Goal: Answer question/provide support

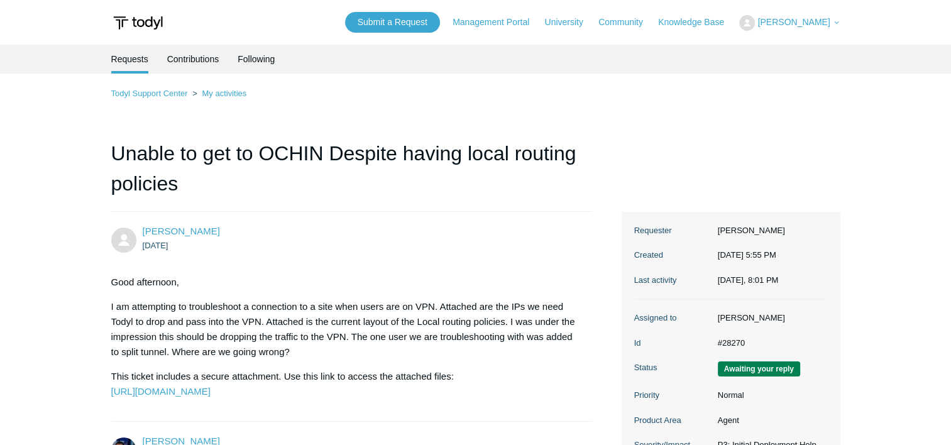
click at [138, 21] on img at bounding box center [137, 22] width 53 height 23
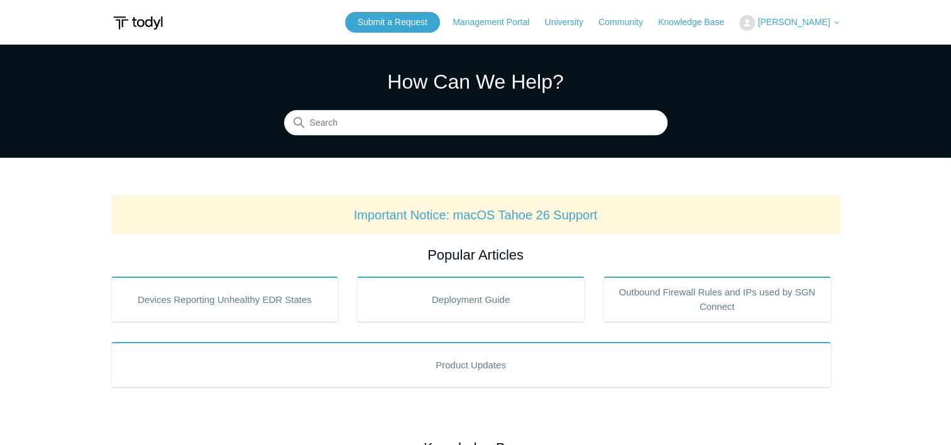
click at [796, 28] on button "[PERSON_NAME]" at bounding box center [789, 23] width 101 height 16
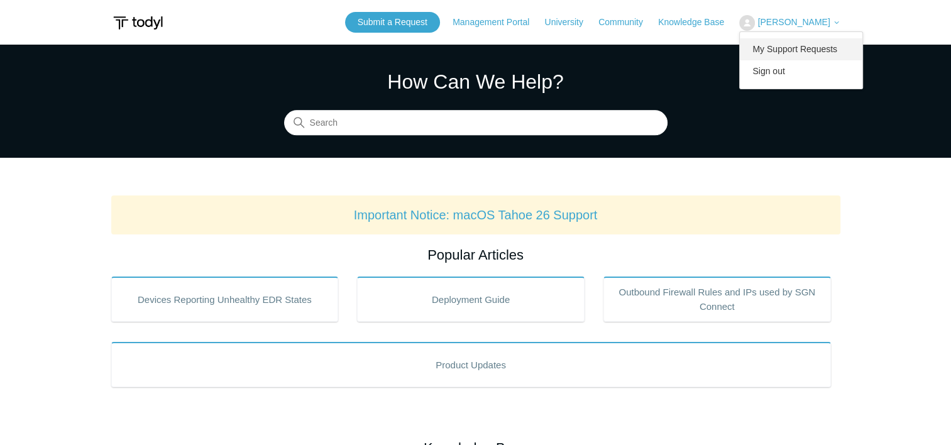
click at [797, 41] on link "My Support Requests" at bounding box center [801, 49] width 123 height 22
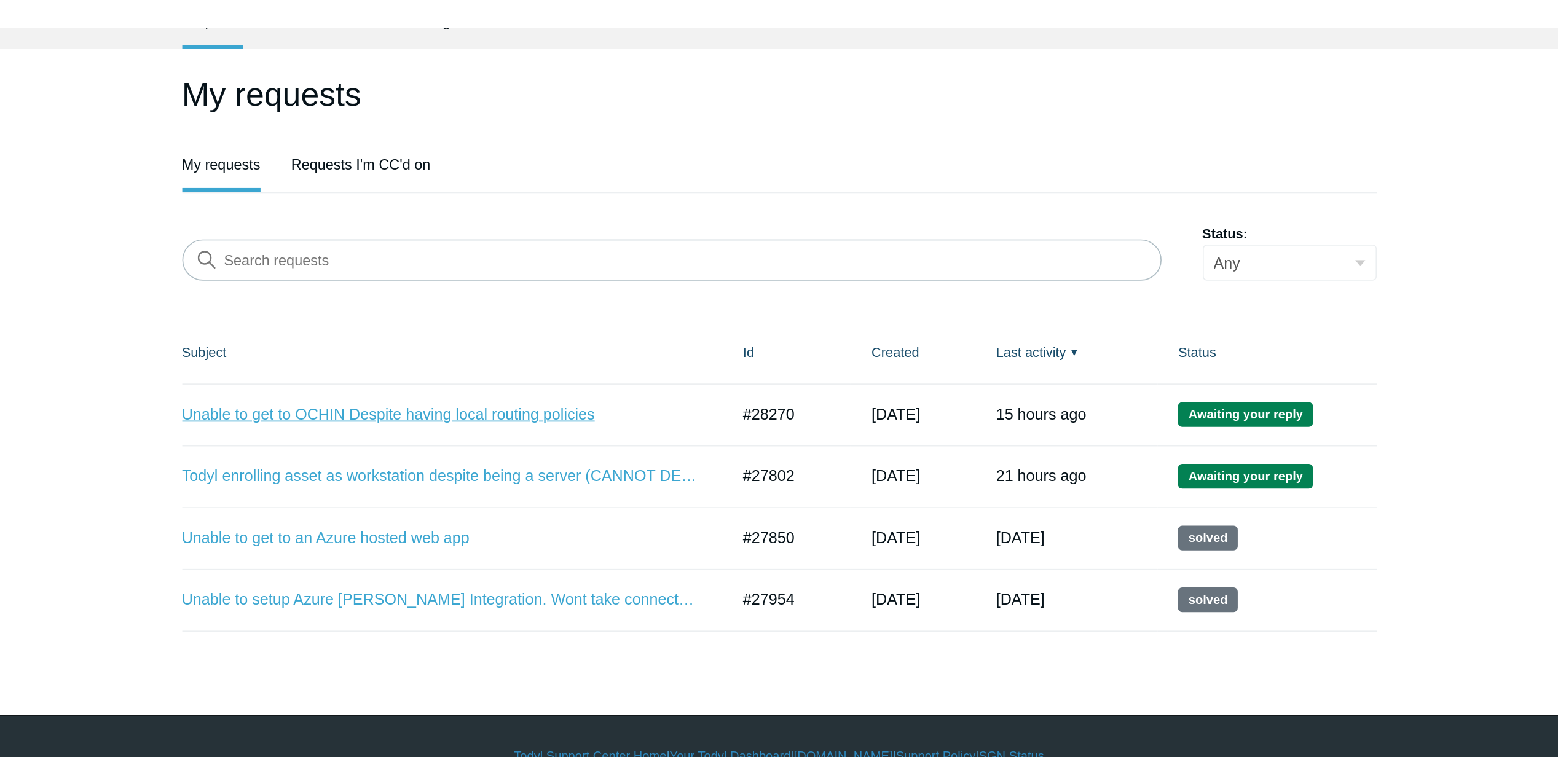
scroll to position [51, 0]
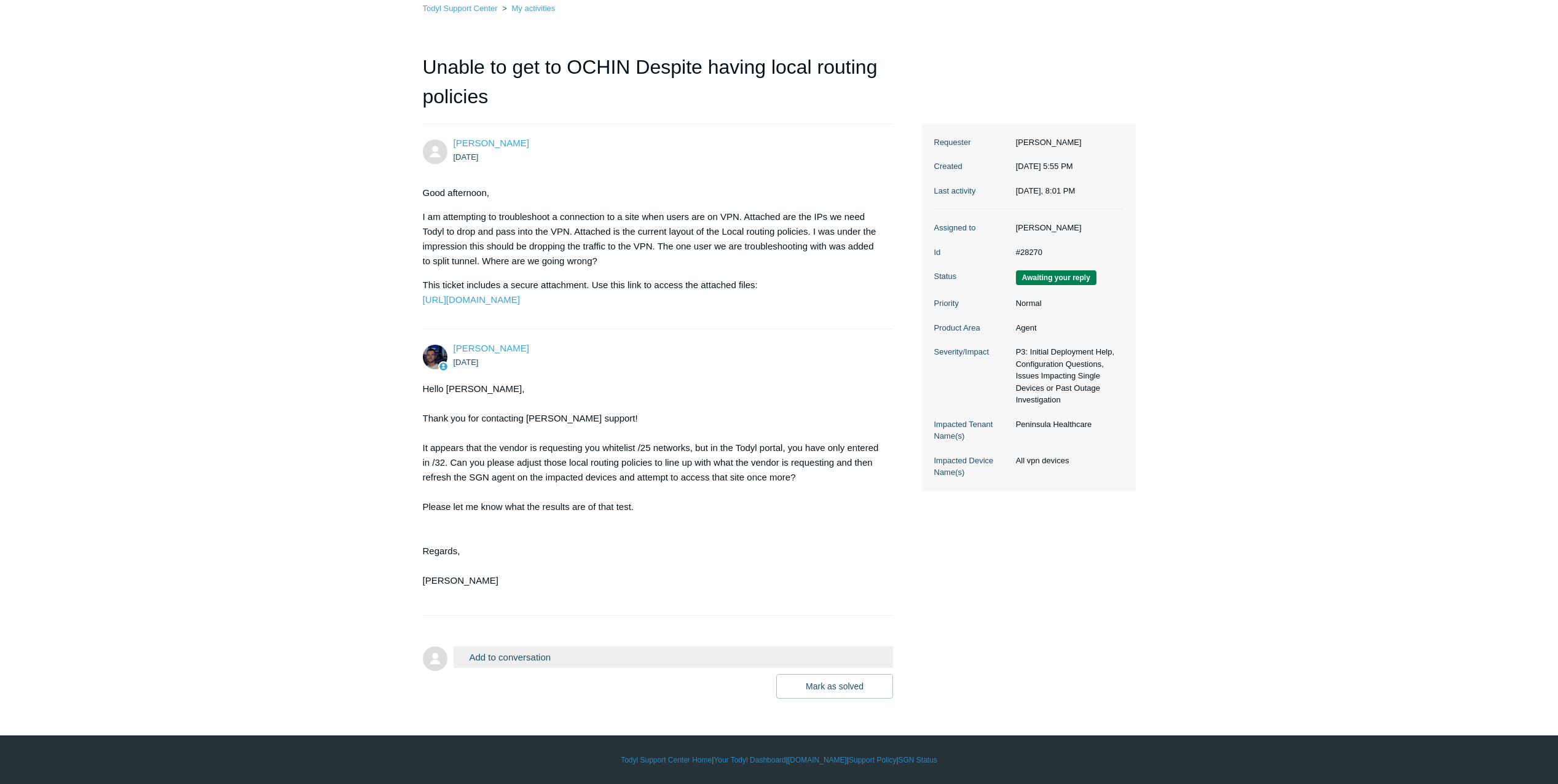
scroll to position [112, 0]
click at [526, 434] on button "Add to conversation" at bounding box center [674, 657] width 440 height 22
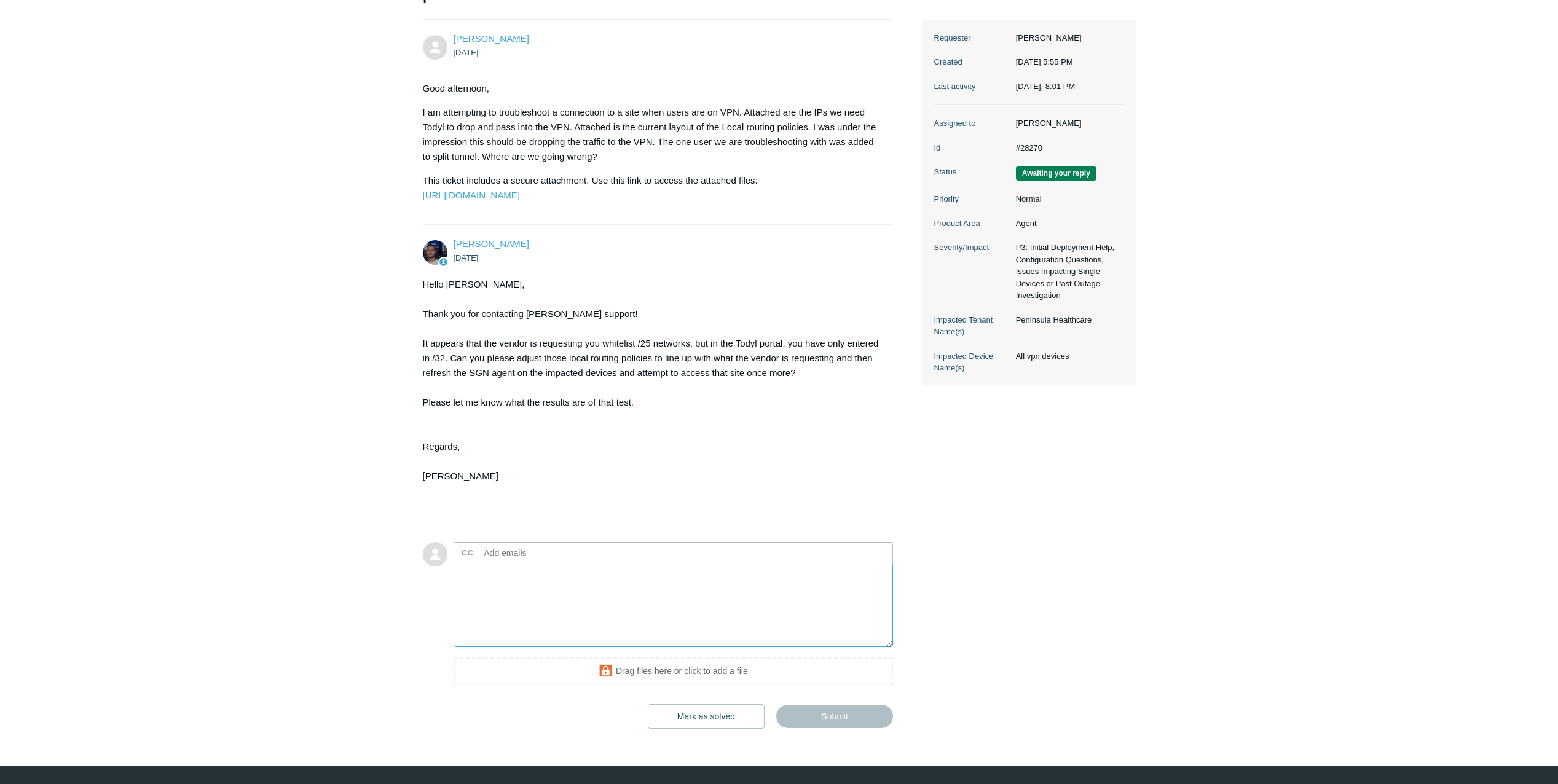
scroll to position [247, 0]
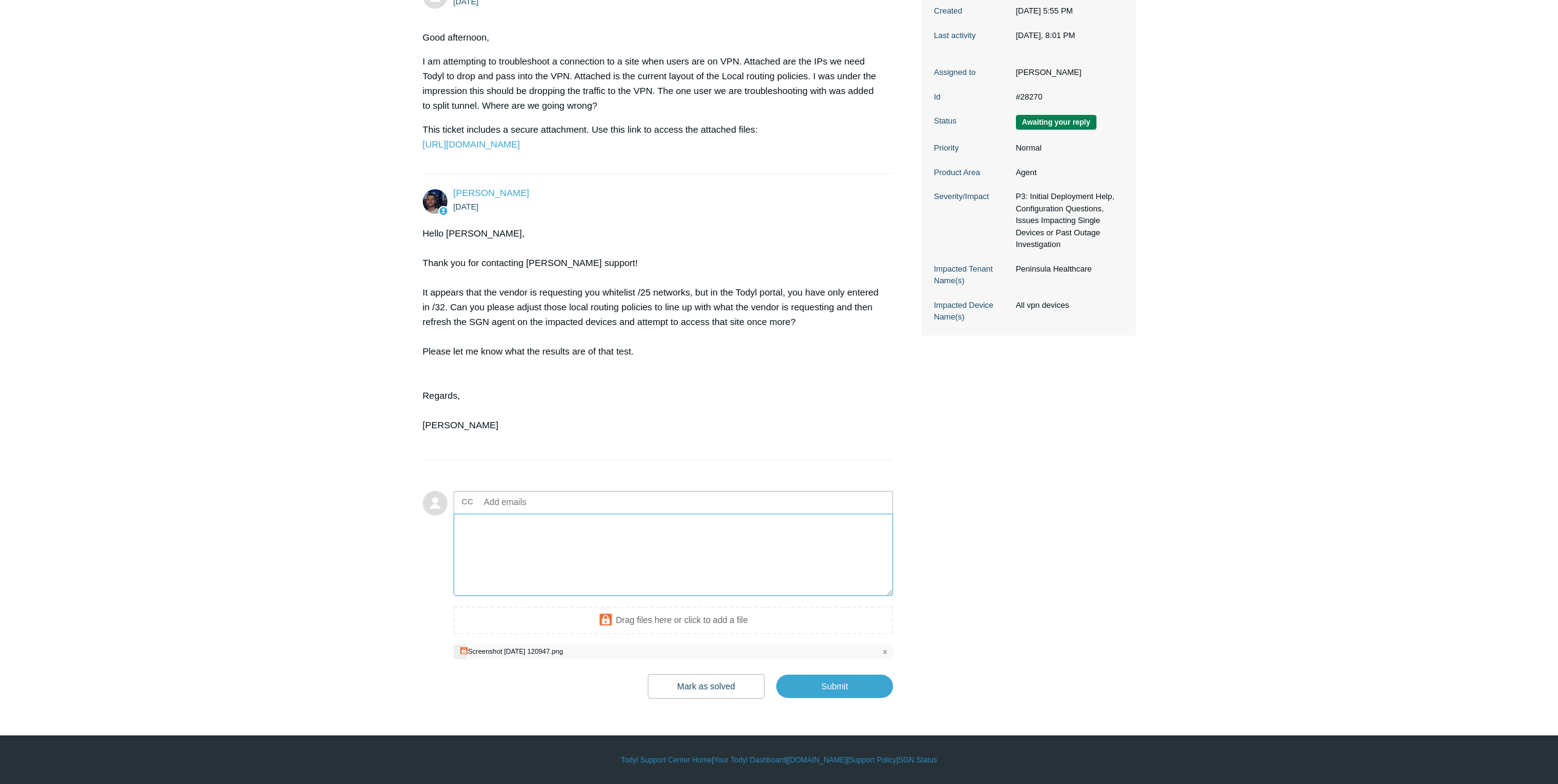
click at [535, 434] on textarea "Add your reply" at bounding box center [674, 554] width 440 height 83
click at [848, 434] on input "Submit" at bounding box center [834, 686] width 116 height 24
type textarea "Updated and awaiting our clients response This ticket includes a secure attachm…"
